Goal: Find specific page/section: Find specific page/section

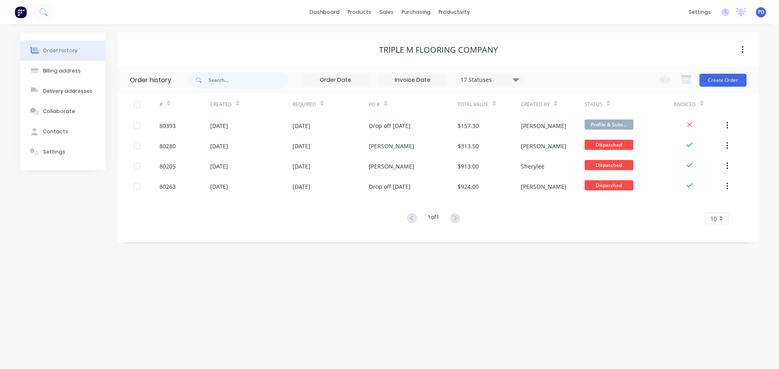
click at [58, 6] on div "dashboard products sales purchasing productivity dashboard products Product Cat…" at bounding box center [389, 12] width 779 height 24
click at [47, 13] on icon at bounding box center [43, 12] width 8 height 8
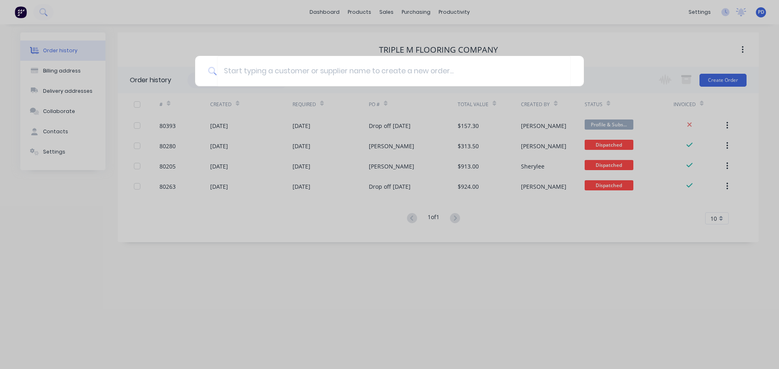
click at [164, 125] on div at bounding box center [389, 184] width 779 height 369
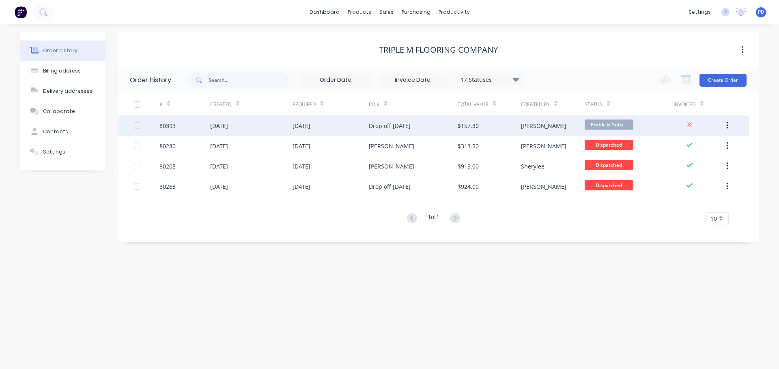
click at [605, 130] on div "Profile & Subs..." at bounding box center [608, 126] width 49 height 12
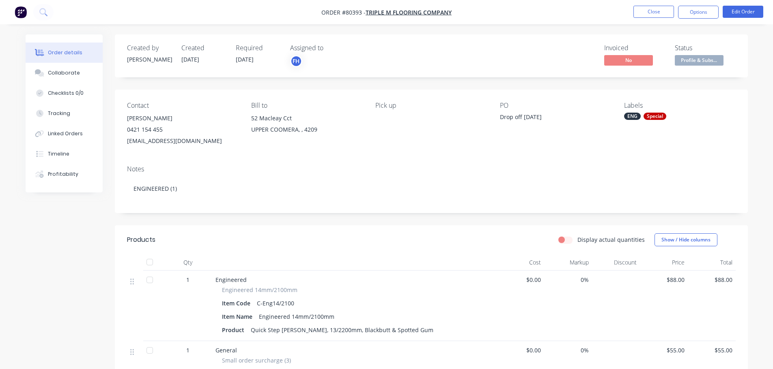
click at [630, 114] on div "ENG" at bounding box center [632, 116] width 17 height 7
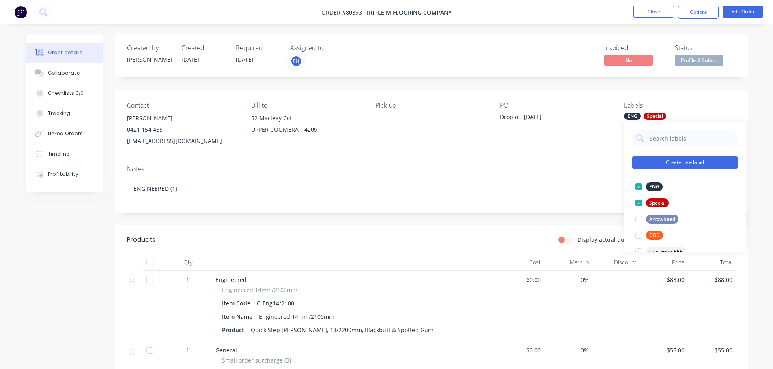
click at [677, 163] on button "Create new label" at bounding box center [684, 163] width 105 height 12
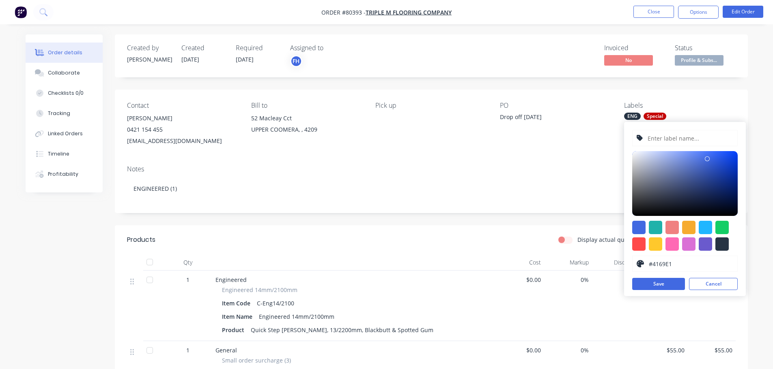
click at [666, 141] on input "text" at bounding box center [689, 138] width 86 height 15
type input "REmove backing only"
click at [657, 140] on input "REmove backing only" at bounding box center [689, 138] width 86 height 15
drag, startPoint x: 707, startPoint y: 137, endPoint x: 646, endPoint y: 150, distance: 62.2
click at [646, 150] on div "REmove backing only #4169E1 hex #4169E1 Save Cancel" at bounding box center [685, 209] width 122 height 174
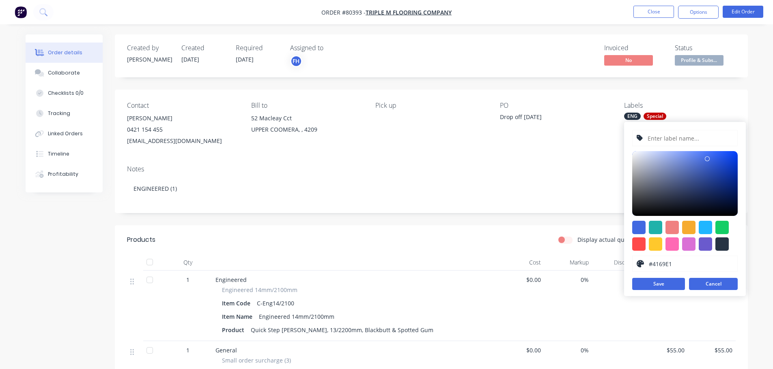
click at [717, 288] on button "Cancel" at bounding box center [713, 284] width 49 height 12
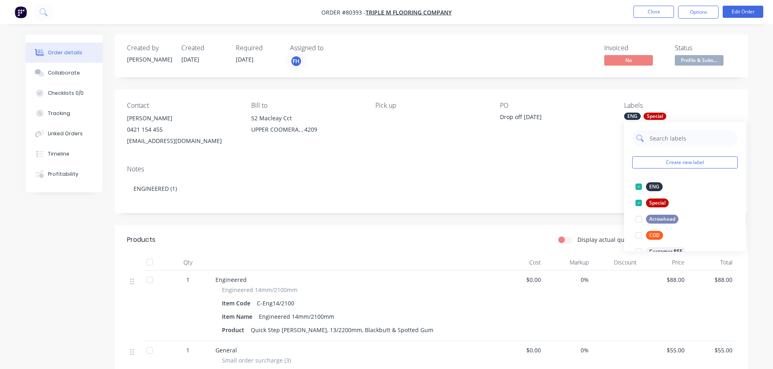
click at [664, 138] on input "text" at bounding box center [690, 138] width 85 height 16
drag, startPoint x: 664, startPoint y: 138, endPoint x: 630, endPoint y: 141, distance: 34.6
click at [630, 141] on div "rem Create new label" at bounding box center [685, 154] width 122 height 65
type input "back"
drag, startPoint x: 671, startPoint y: 141, endPoint x: 637, endPoint y: 141, distance: 34.5
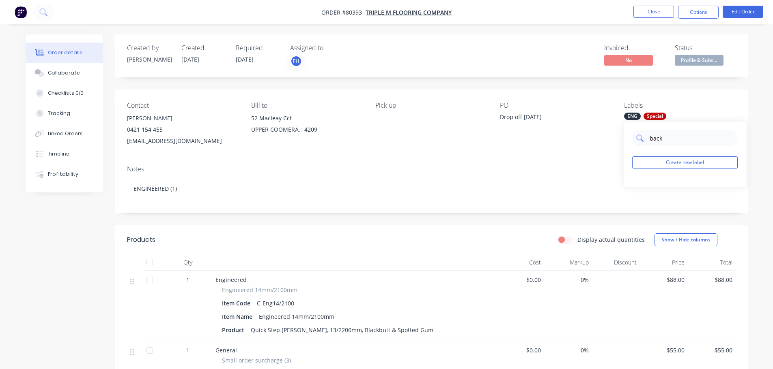
click at [637, 141] on div "back" at bounding box center [684, 138] width 105 height 16
click at [38, 13] on button at bounding box center [43, 12] width 20 height 16
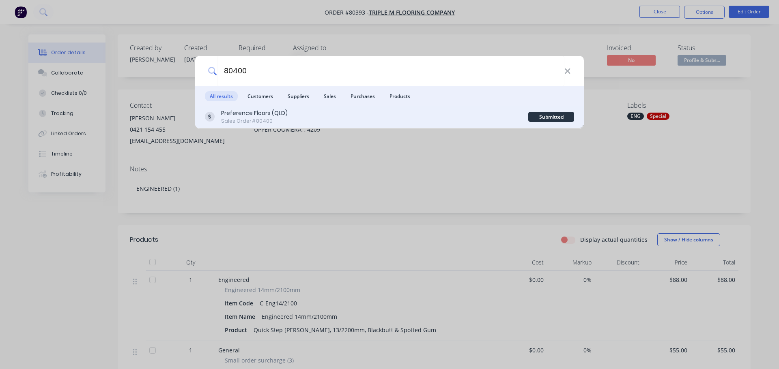
type input "80400"
click at [268, 121] on div "Sales Order #80400" at bounding box center [254, 121] width 67 height 7
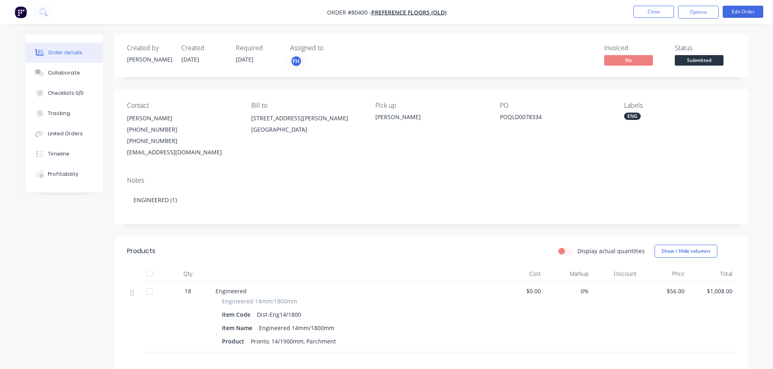
click at [642, 116] on div "ENG" at bounding box center [679, 116] width 111 height 7
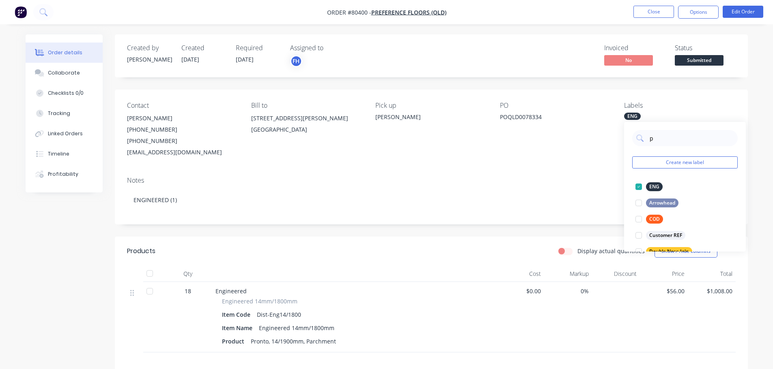
type input "pa"
click at [636, 205] on div at bounding box center [638, 203] width 16 height 16
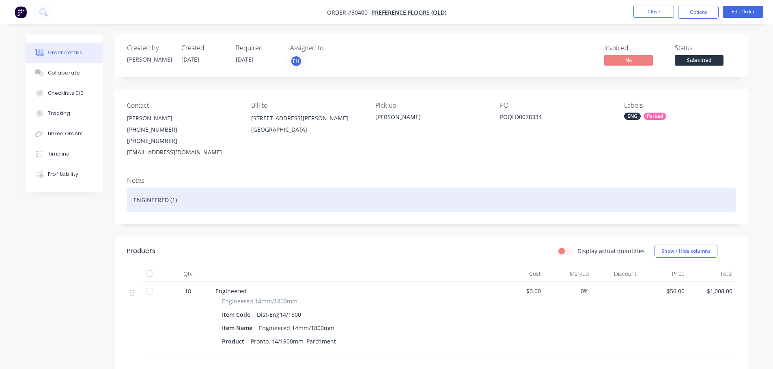
click at [602, 192] on div "ENGINEERED (1)" at bounding box center [431, 200] width 608 height 25
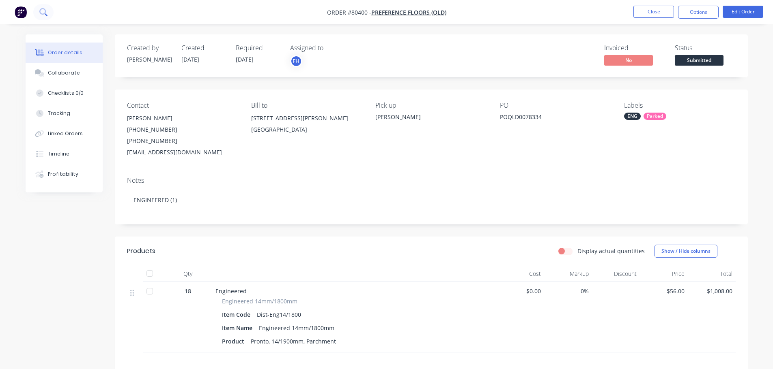
click at [49, 12] on button at bounding box center [43, 12] width 20 height 16
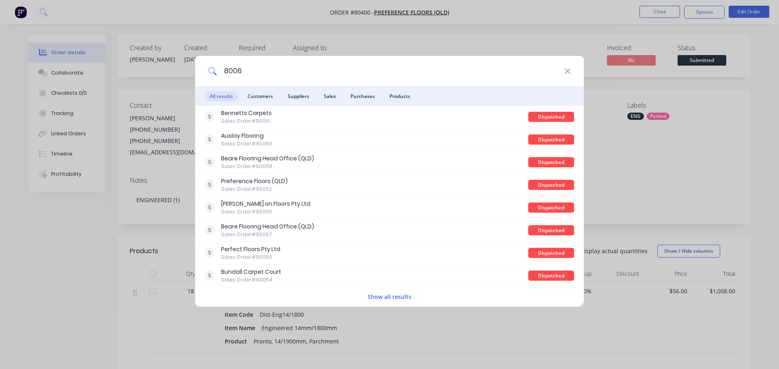
click at [231, 71] on input "8006" at bounding box center [390, 71] width 347 height 30
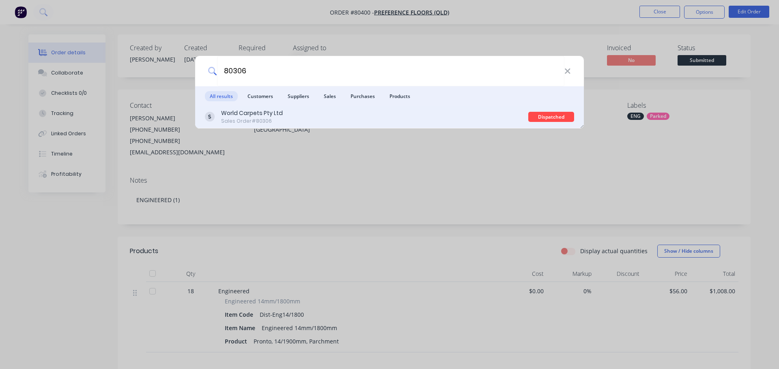
type input "80306"
click at [253, 114] on div "World Carpets Pty Ltd" at bounding box center [252, 113] width 62 height 9
